Goal: Information Seeking & Learning: Learn about a topic

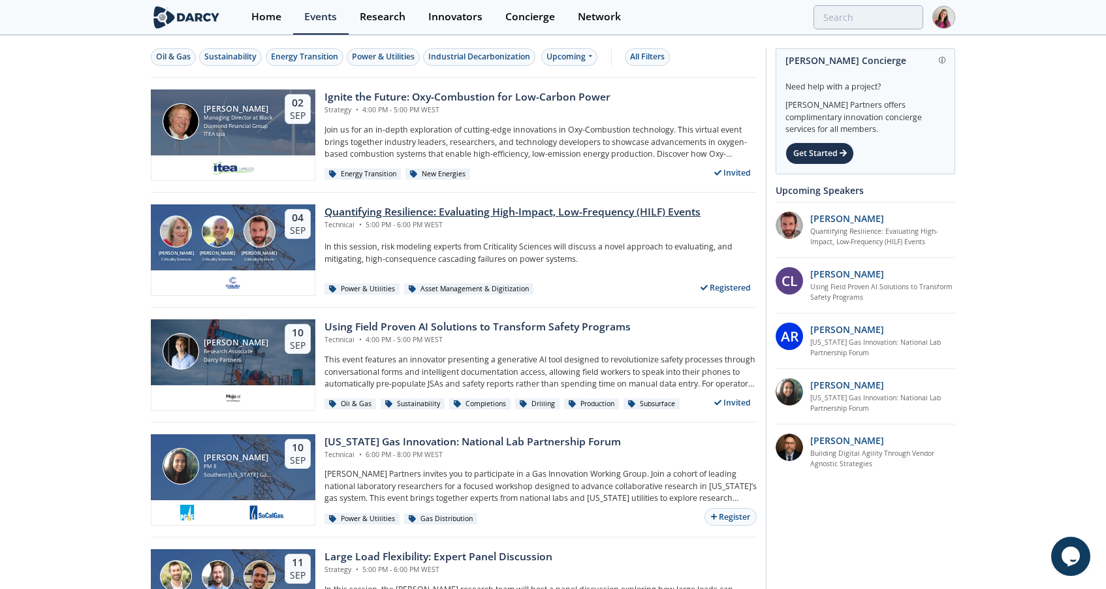
click at [459, 215] on div "Quantifying Resilience: Evaluating High-Impact, Low-Frequency (HILF) Events" at bounding box center [512, 212] width 376 height 16
click at [315, 18] on div "Events" at bounding box center [320, 17] width 33 height 10
click at [501, 212] on div "Quantifying Resilience: Evaluating High-Impact, Low-Frequency (HILF) Events" at bounding box center [512, 212] width 376 height 16
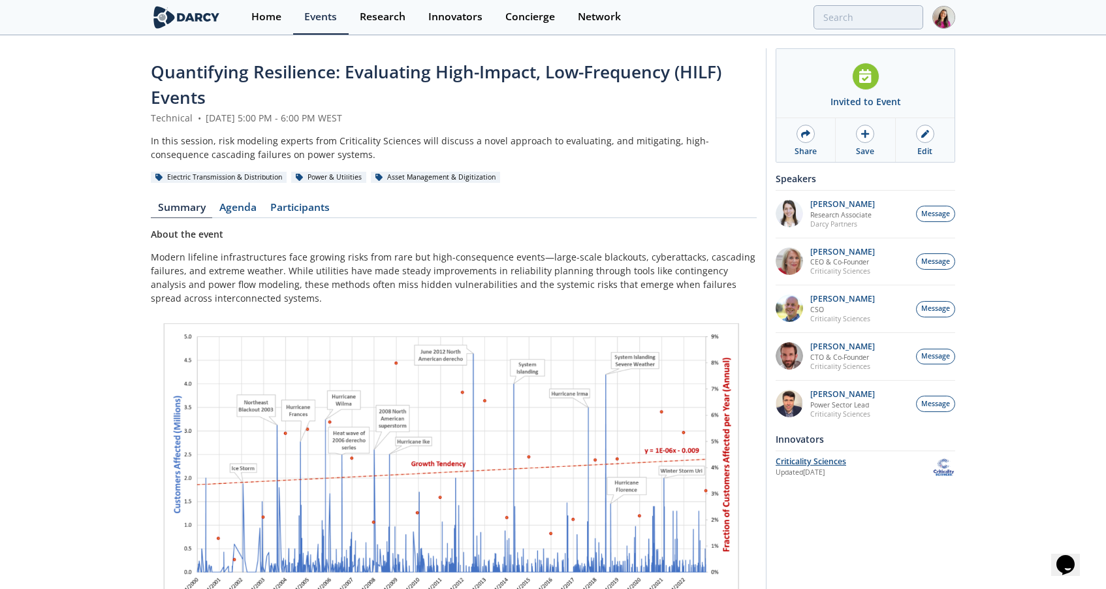
click at [823, 460] on div "Criticality Sciences" at bounding box center [854, 462] width 157 height 12
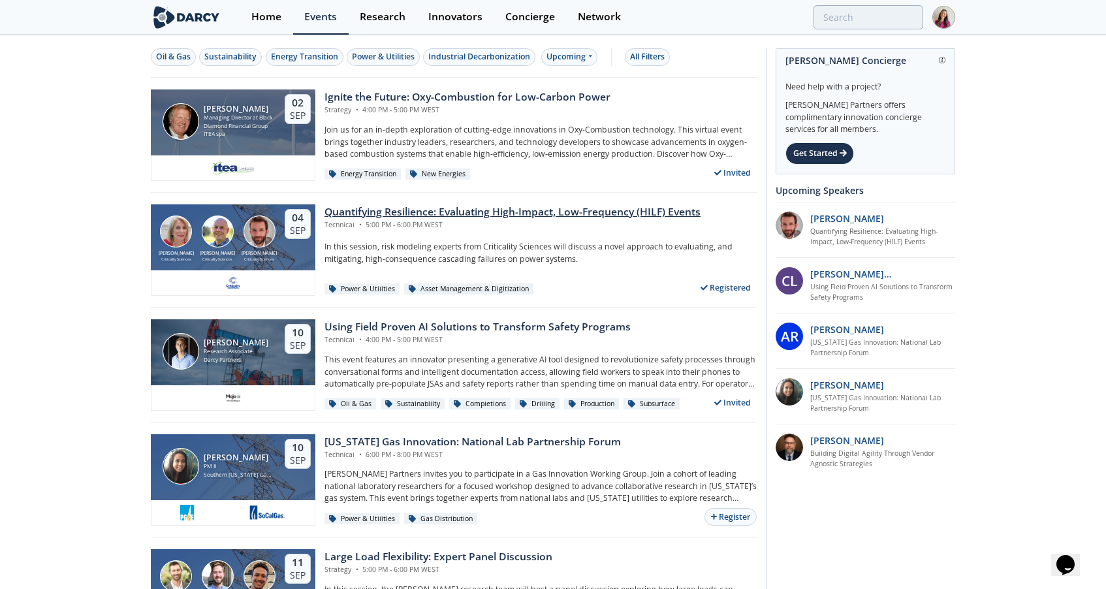
click at [460, 212] on div "Quantifying Resilience: Evaluating High-Impact, Low-Frequency (HILF) Events" at bounding box center [512, 212] width 376 height 16
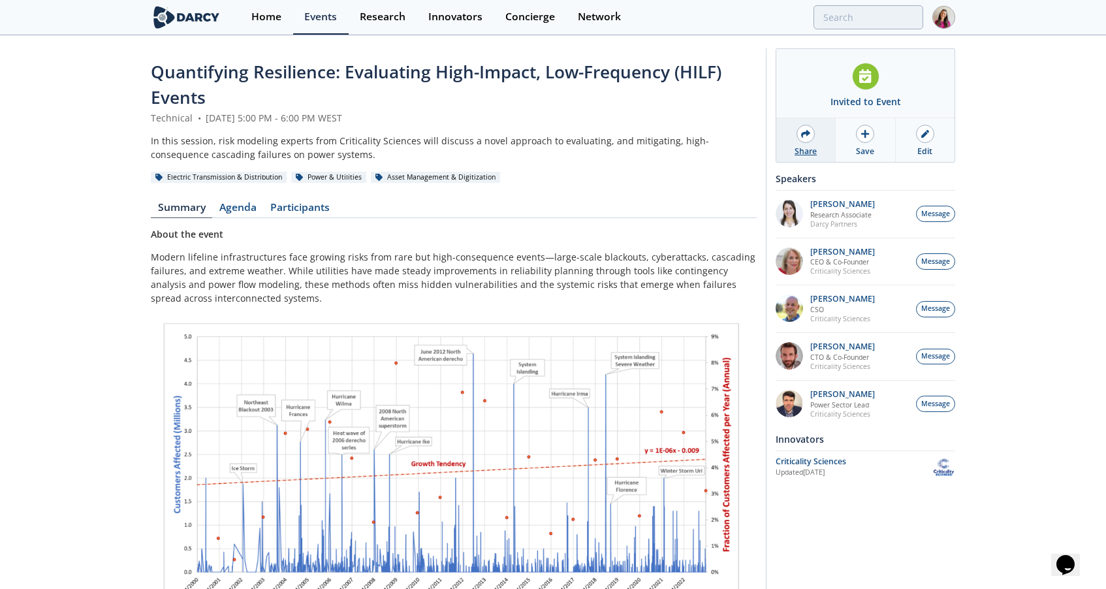
click at [802, 136] on icon at bounding box center [805, 134] width 9 height 8
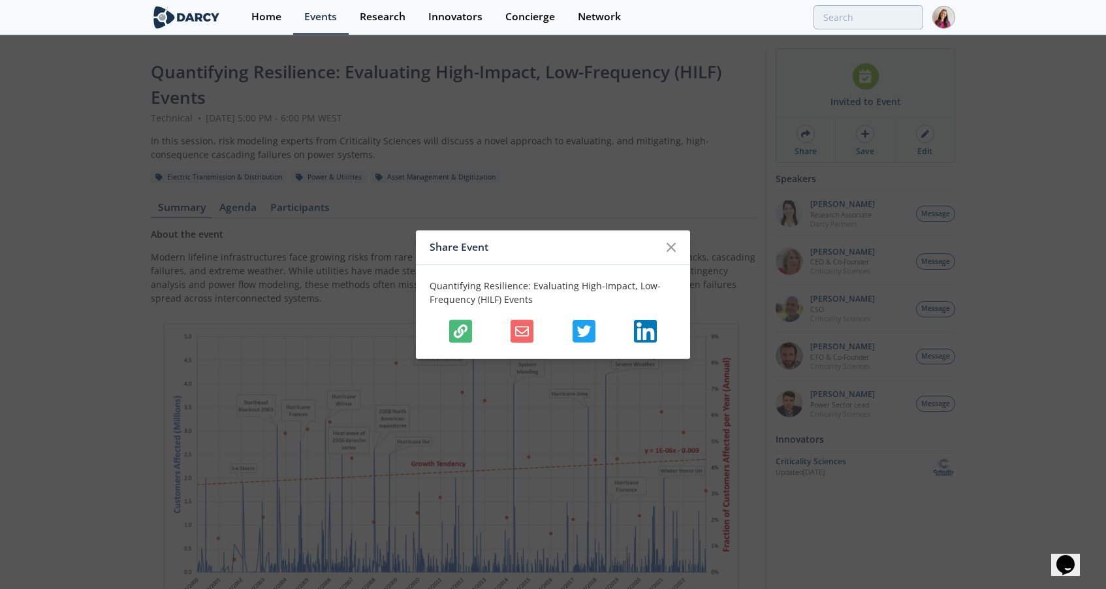
click at [466, 326] on icon "button" at bounding box center [461, 331] width 14 height 14
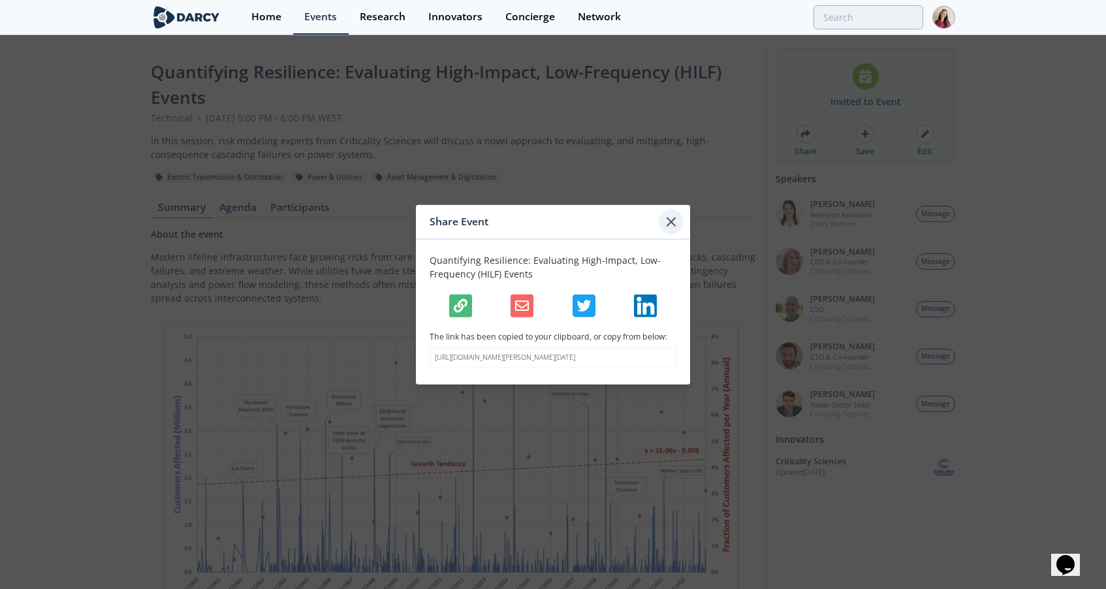
click at [674, 216] on icon at bounding box center [671, 222] width 16 height 16
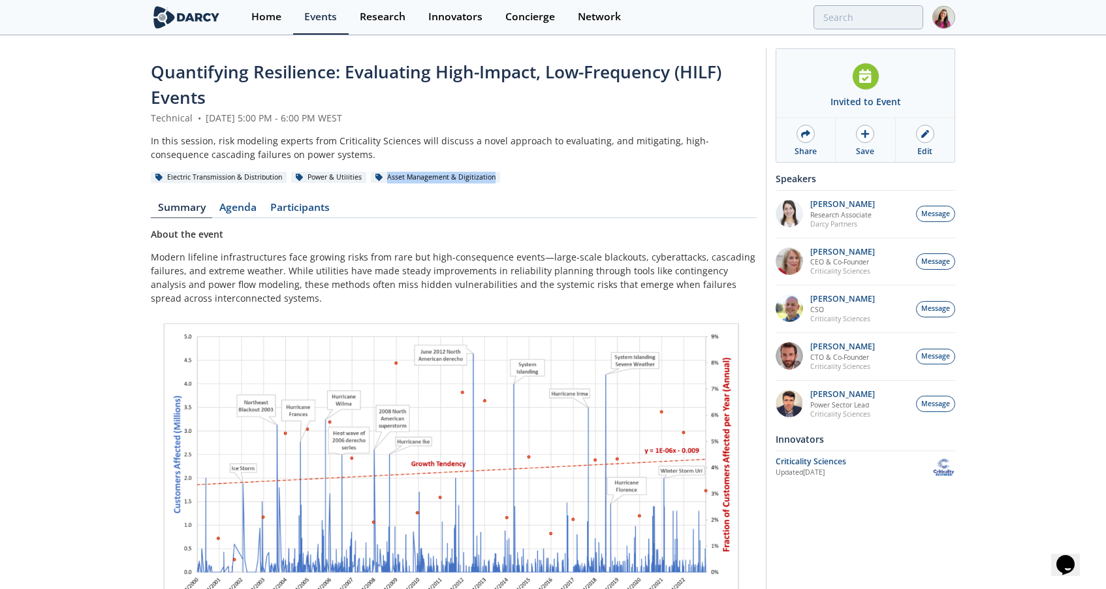
drag, startPoint x: 385, startPoint y: 177, endPoint x: 489, endPoint y: 176, distance: 104.5
click at [489, 176] on div "Asset Management & Digitization" at bounding box center [435, 178] width 129 height 12
copy div "Asset Management & Digitization"
click at [859, 22] on input "search" at bounding box center [782, 17] width 281 height 24
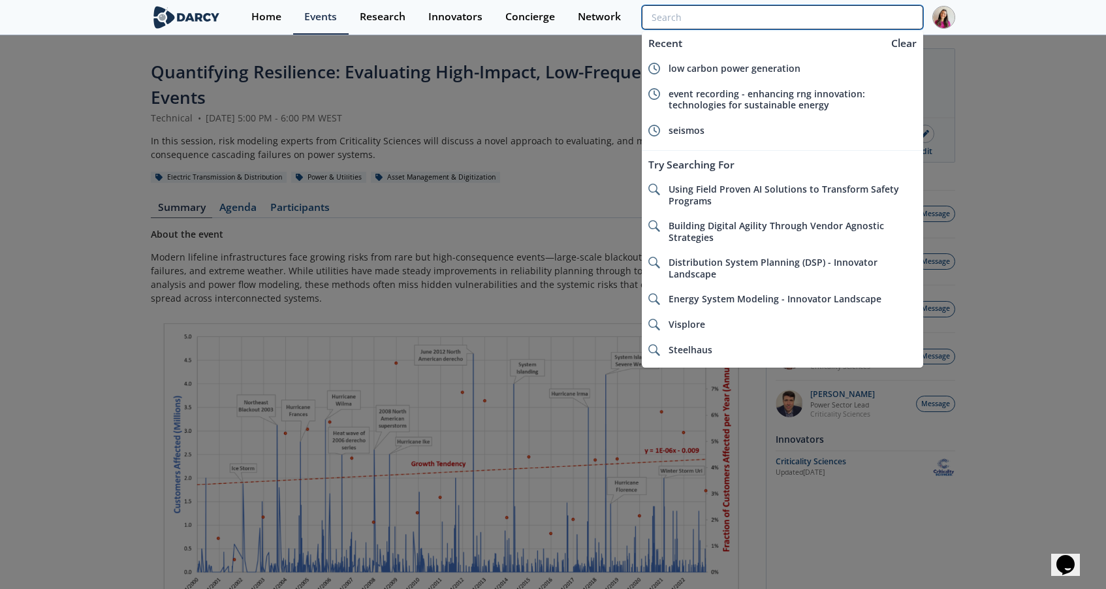
paste input "Asset Management & Digitization"
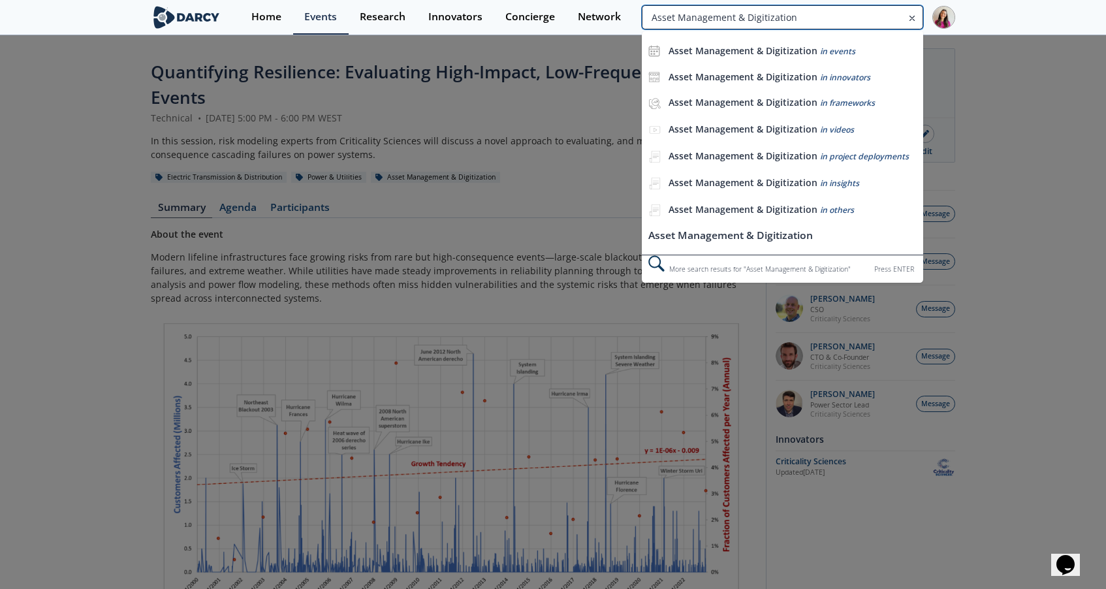
type input "Asset Management & Digitization"
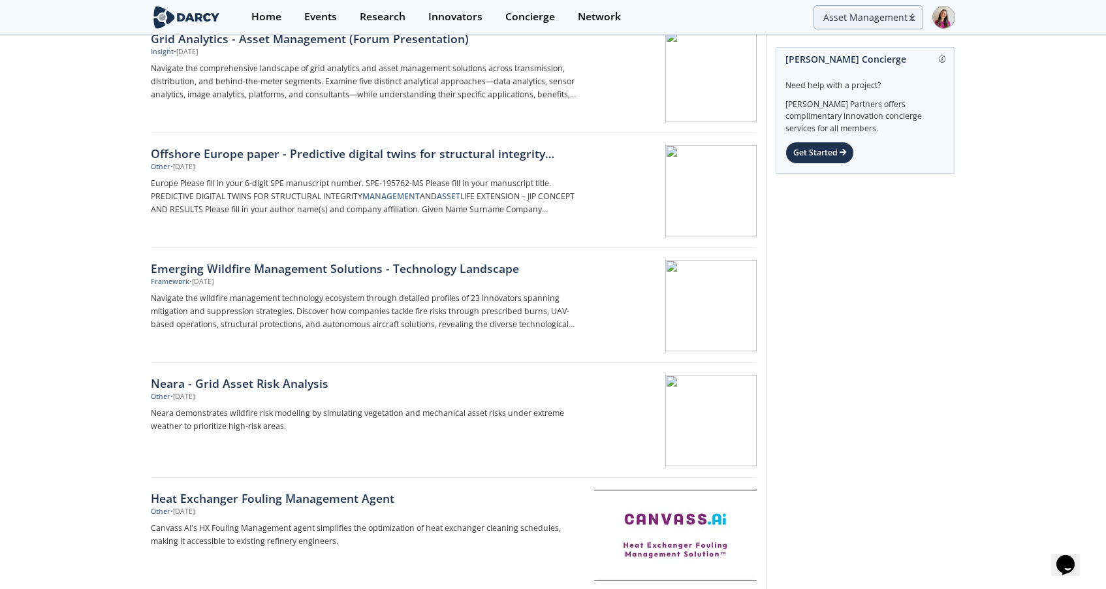
scroll to position [297, 0]
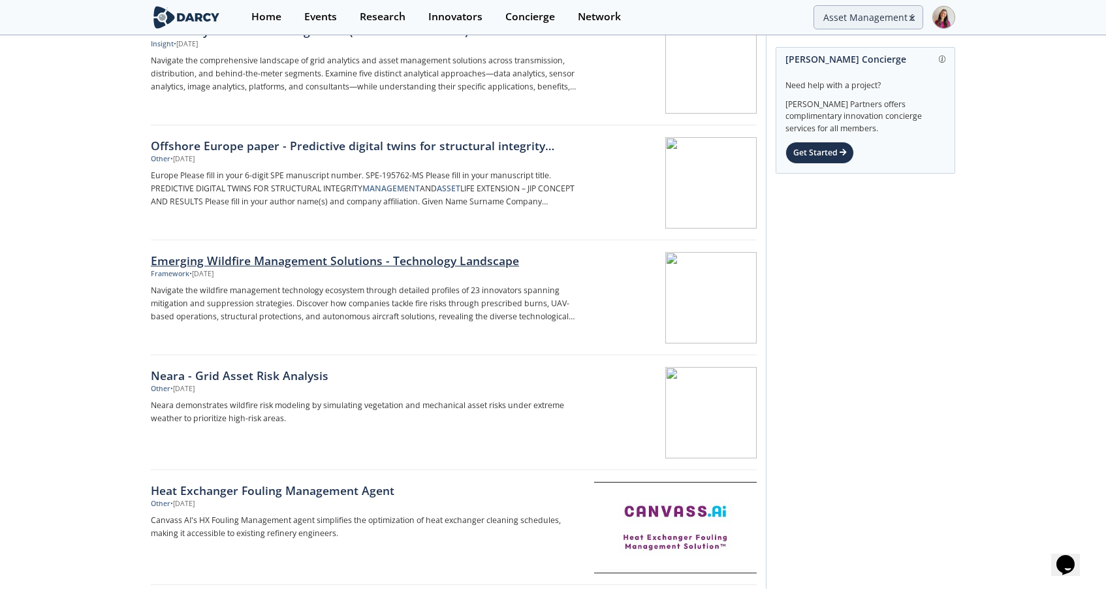
click at [477, 258] on div "Emerging Wildfire Management Solutions - Technology Landscape" at bounding box center [367, 260] width 432 height 17
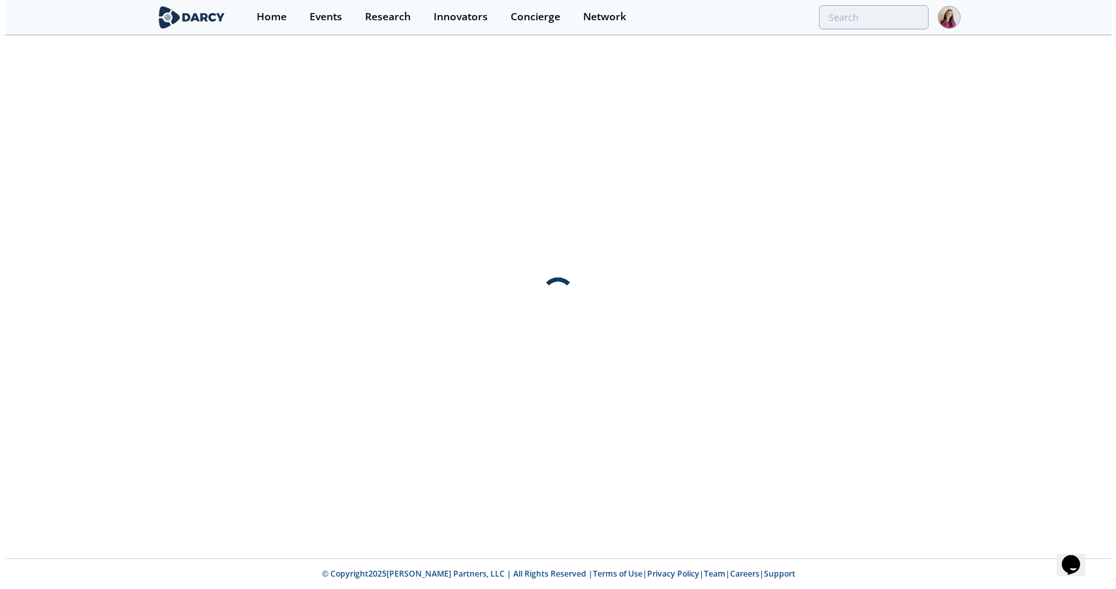
scroll to position [0, 0]
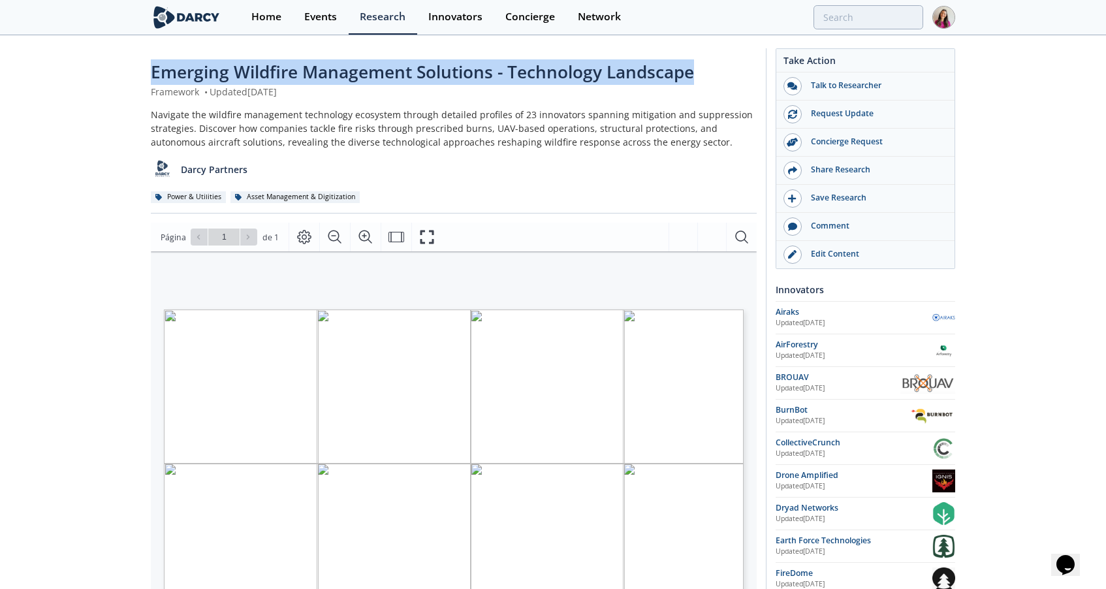
drag, startPoint x: 695, startPoint y: 75, endPoint x: 145, endPoint y: 71, distance: 549.7
click at [145, 71] on div "Emerging Wildfire Management Solutions - Technology Landscape Framework • Updat…" at bounding box center [553, 511] width 1106 height 949
copy span "Emerging Wildfire Management Solutions - Technology Landscape"
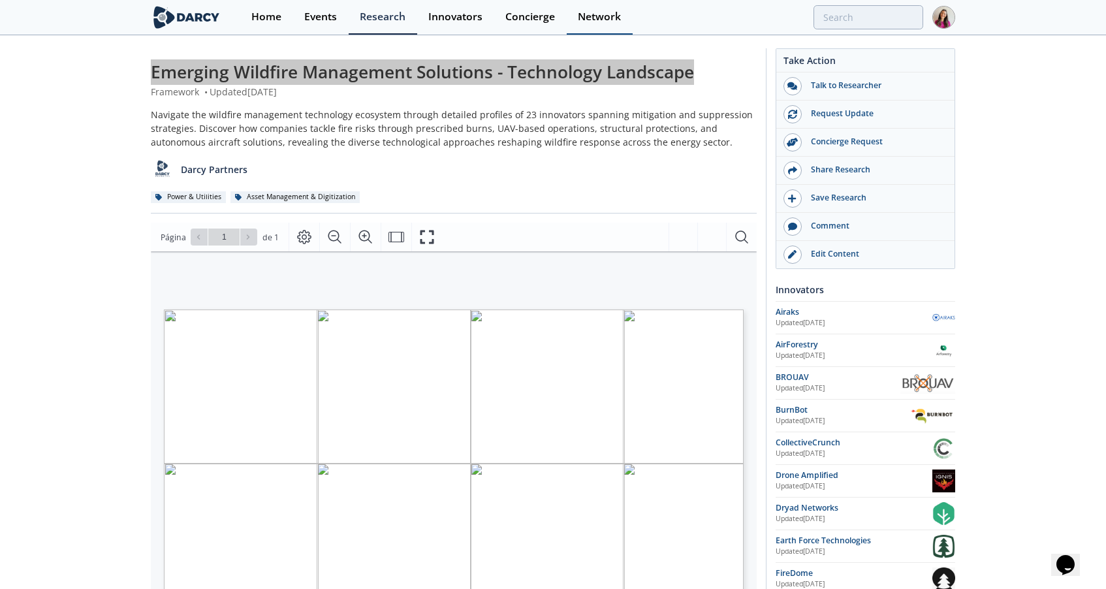
type input "Asset Management & Digitization"
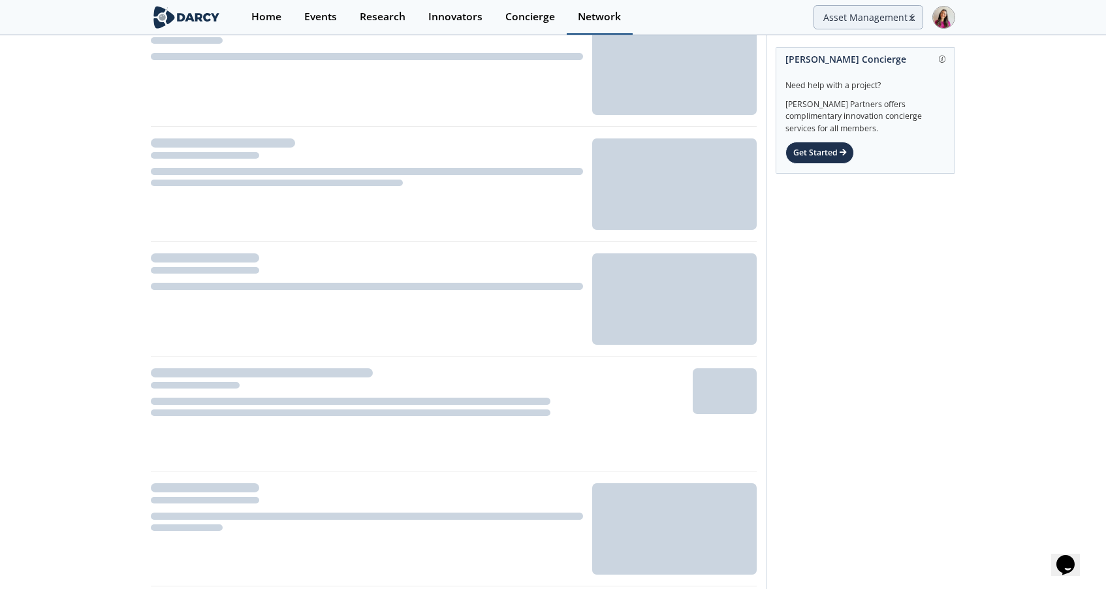
scroll to position [297, 0]
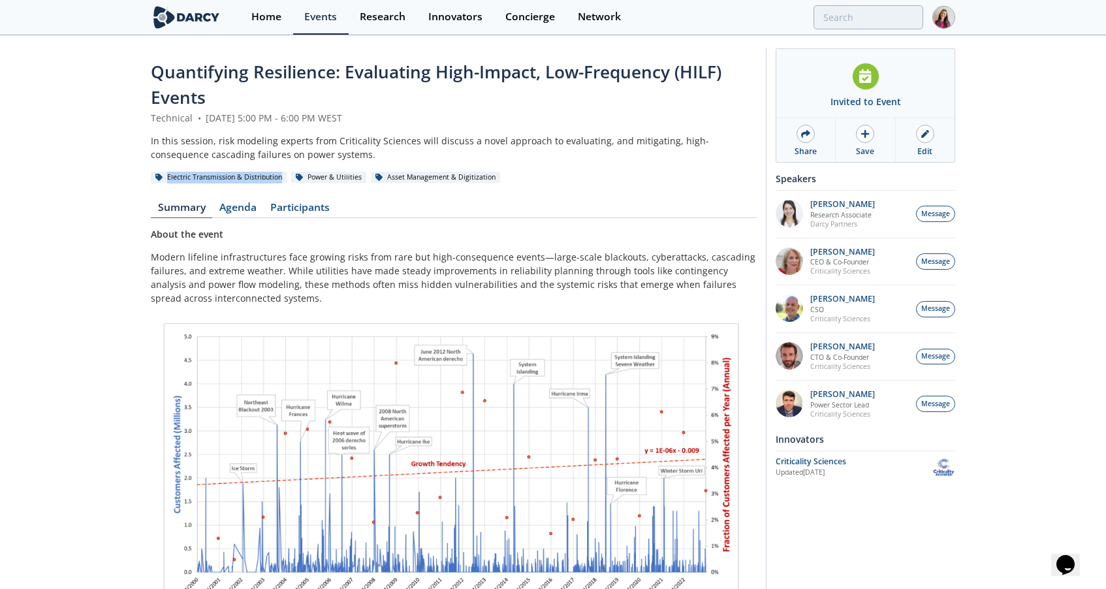
click at [279, 178] on div "Electric Transmission & Distribution" at bounding box center [219, 178] width 136 height 12
copy div "Electric Transmission & Distribution"
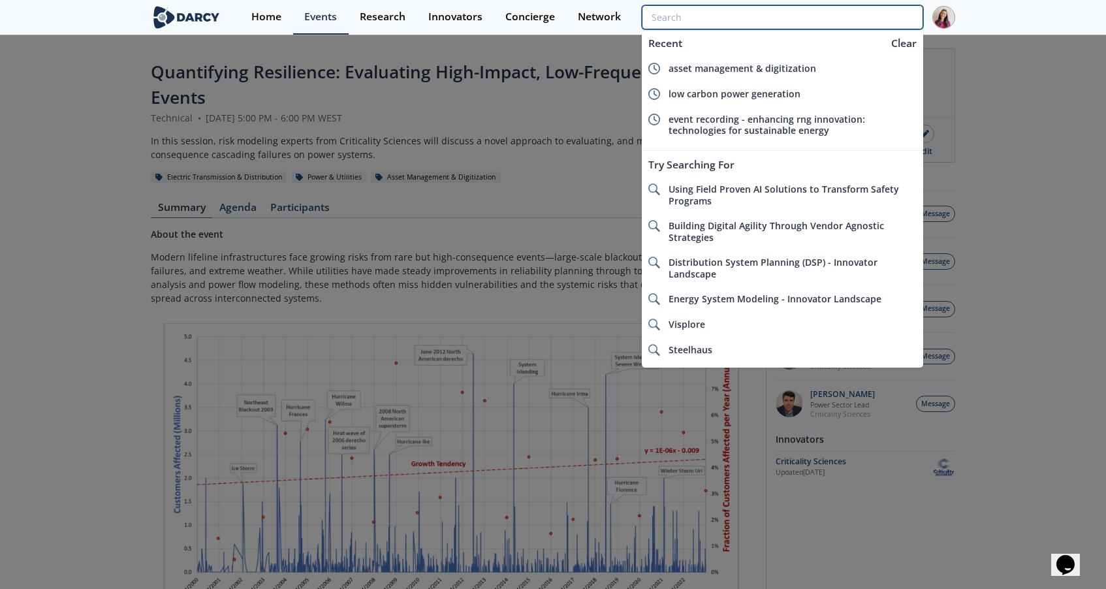
click at [871, 17] on input "search" at bounding box center [782, 17] width 281 height 24
paste input "Electric Transmission & Distribution"
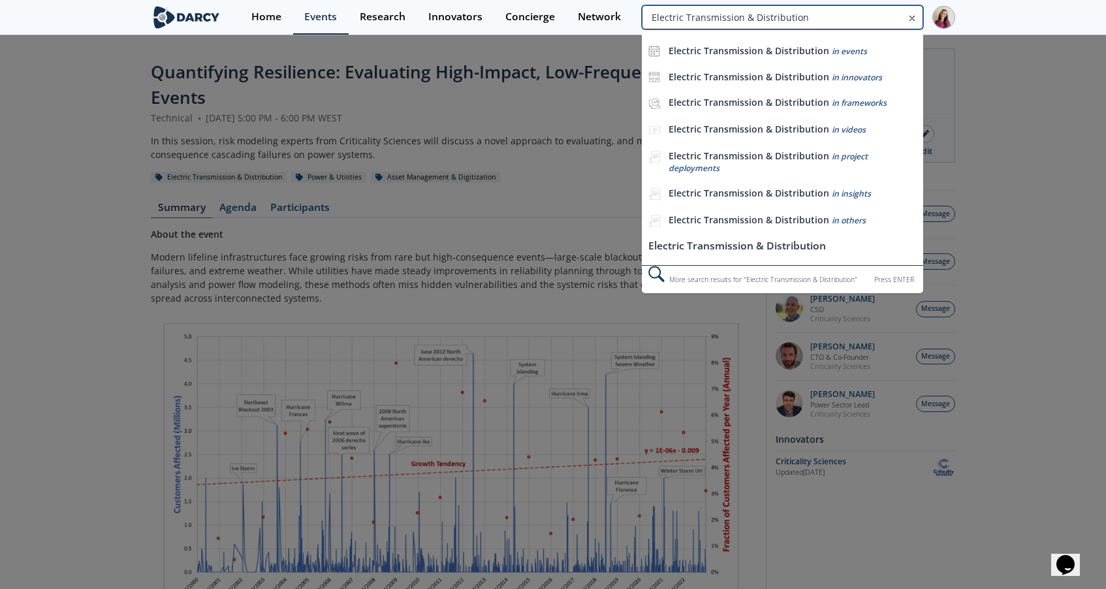
type input "Electric Transmission & Distribution"
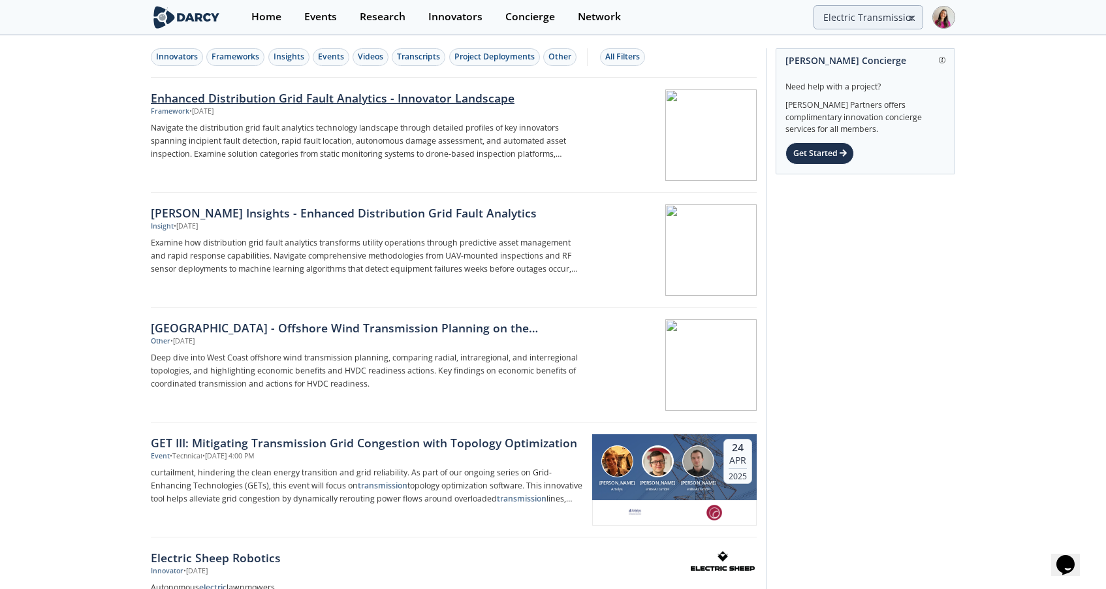
click at [467, 98] on div "Enhanced Distribution Grid Fault Analytics - Innovator Landscape" at bounding box center [367, 97] width 432 height 17
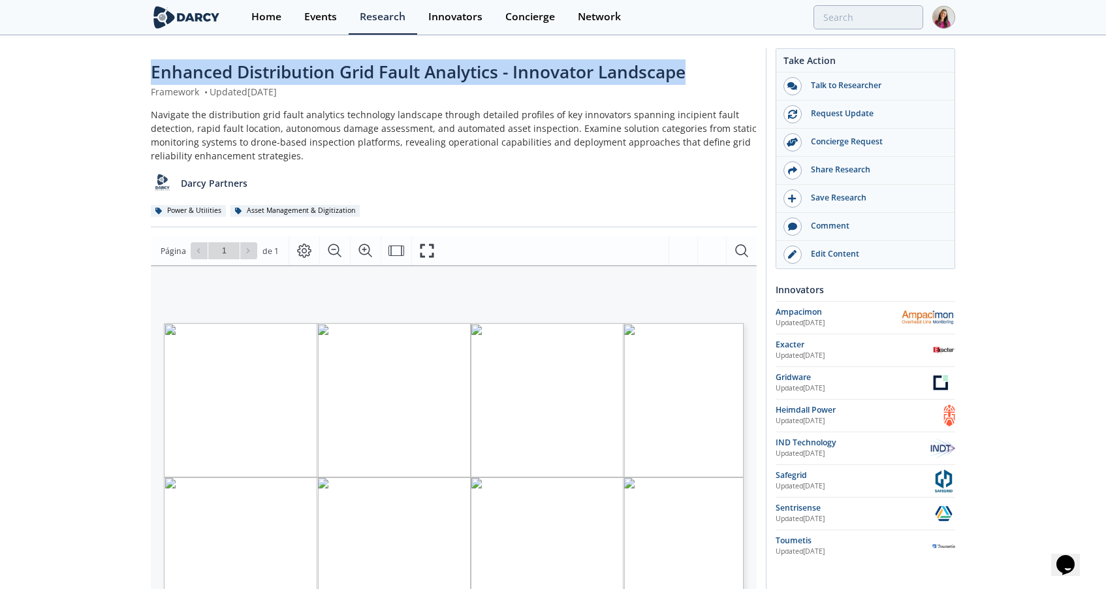
drag, startPoint x: 697, startPoint y: 72, endPoint x: 154, endPoint y: 73, distance: 542.5
click at [154, 73] on div "Enhanced Distribution Grid Fault Analytics - Innovator Landscape" at bounding box center [454, 71] width 606 height 25
copy span "Enhanced Distribution Grid Fault Analytics - Innovator Landscape"
